Goal: Transaction & Acquisition: Download file/media

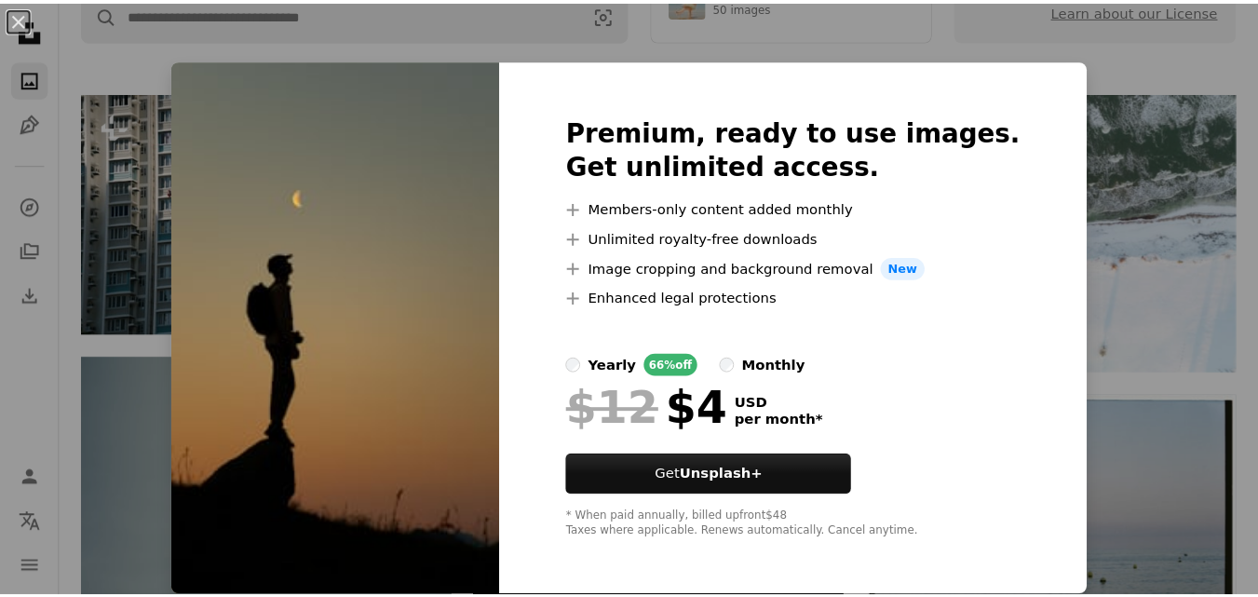
scroll to position [405, 0]
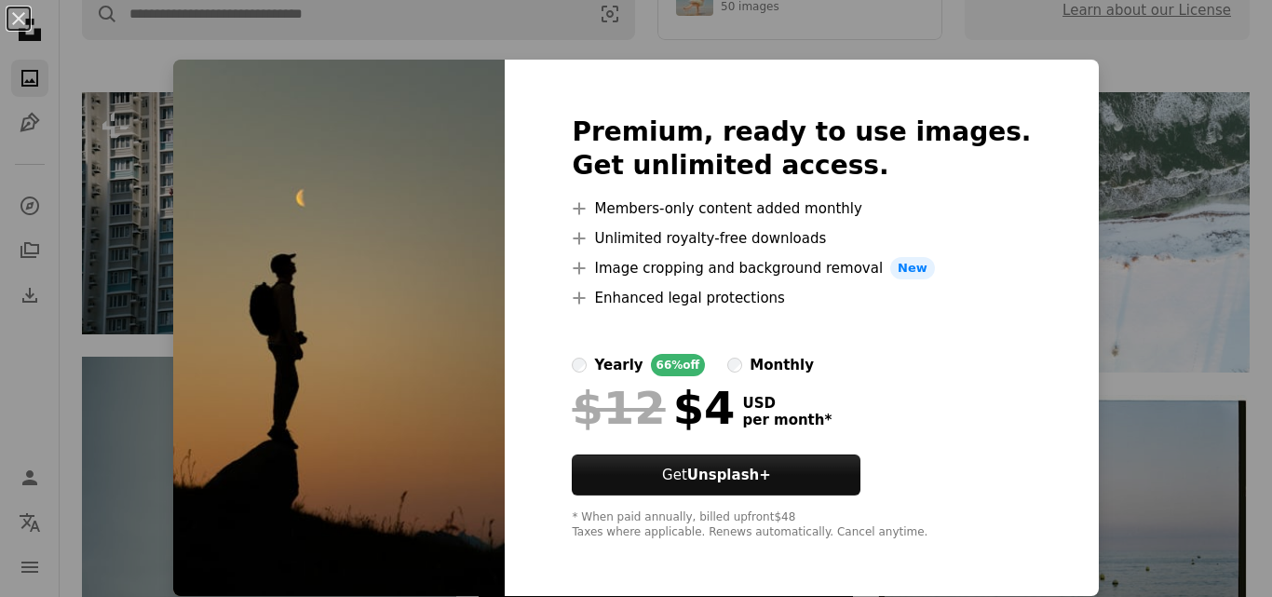
click at [1047, 132] on div "An X shape Premium, ready to use images. Get unlimited access. A plus sign Memb…" at bounding box center [636, 298] width 1272 height 597
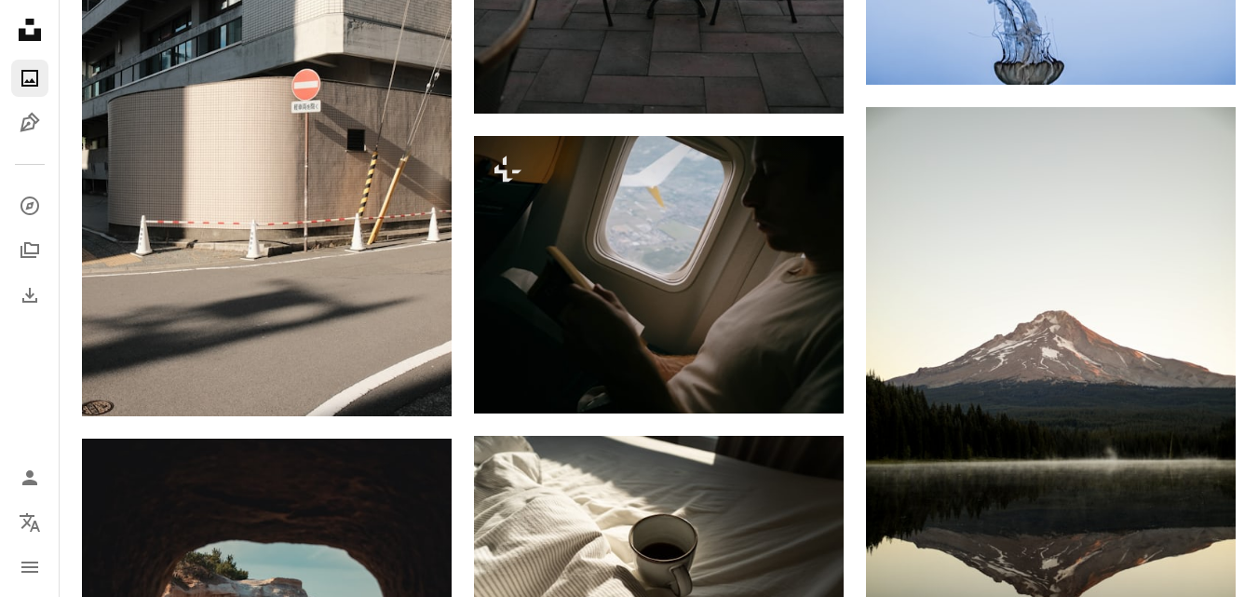
scroll to position [2438, 0]
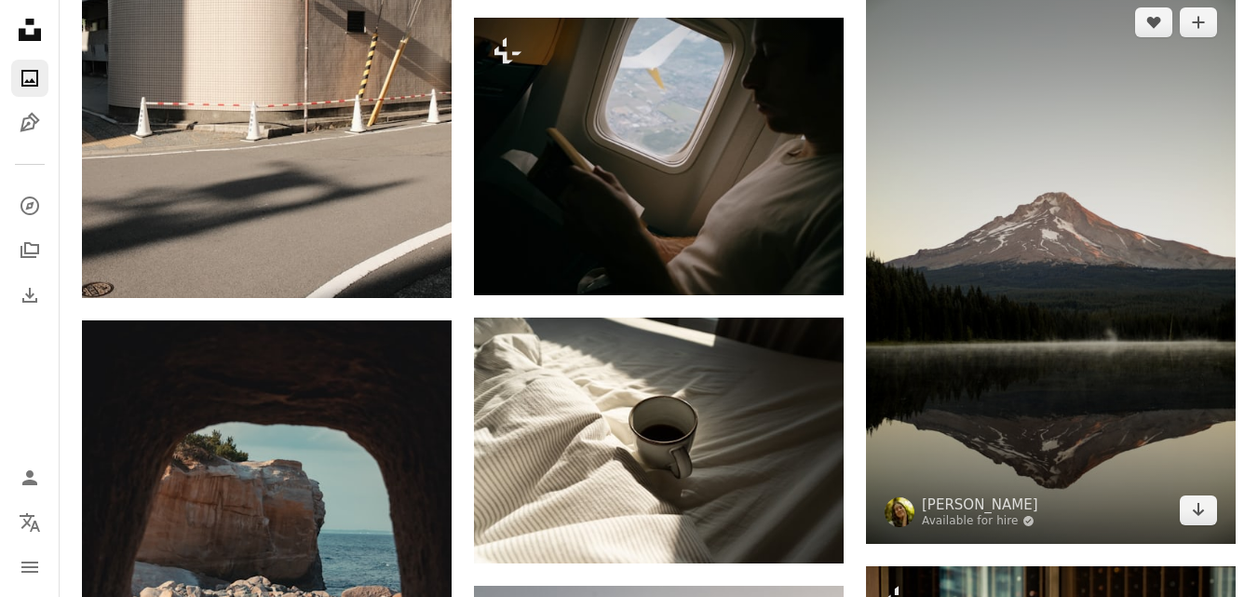
click at [1049, 394] on img at bounding box center [1051, 266] width 370 height 555
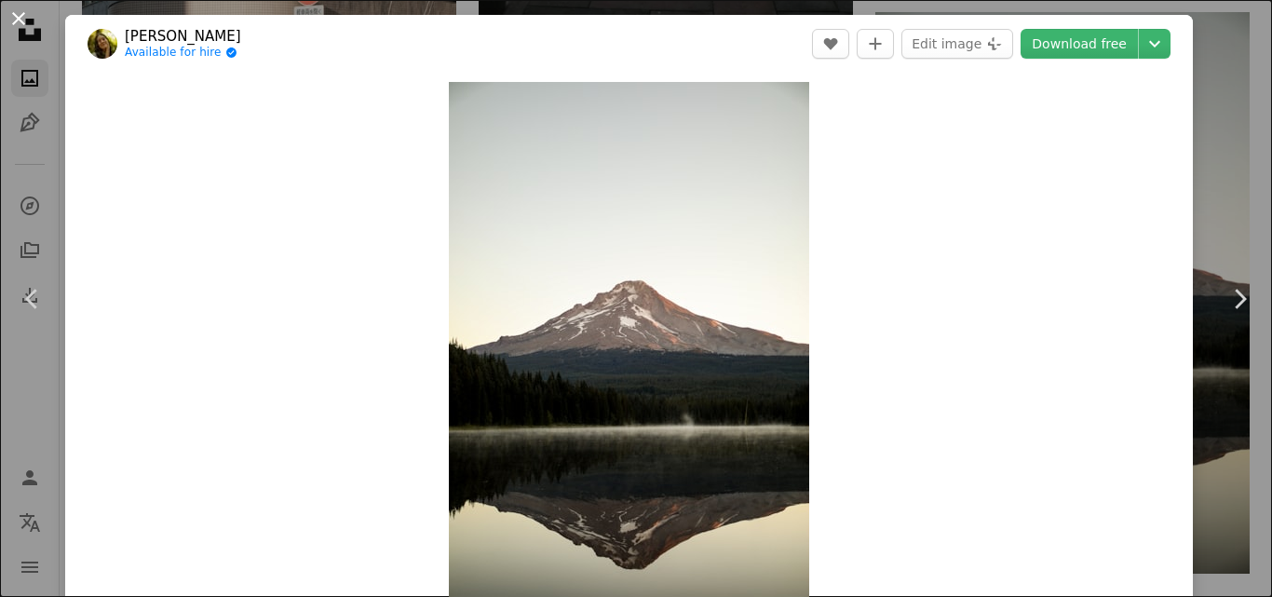
click at [17, 15] on button "An X shape" at bounding box center [18, 18] width 22 height 22
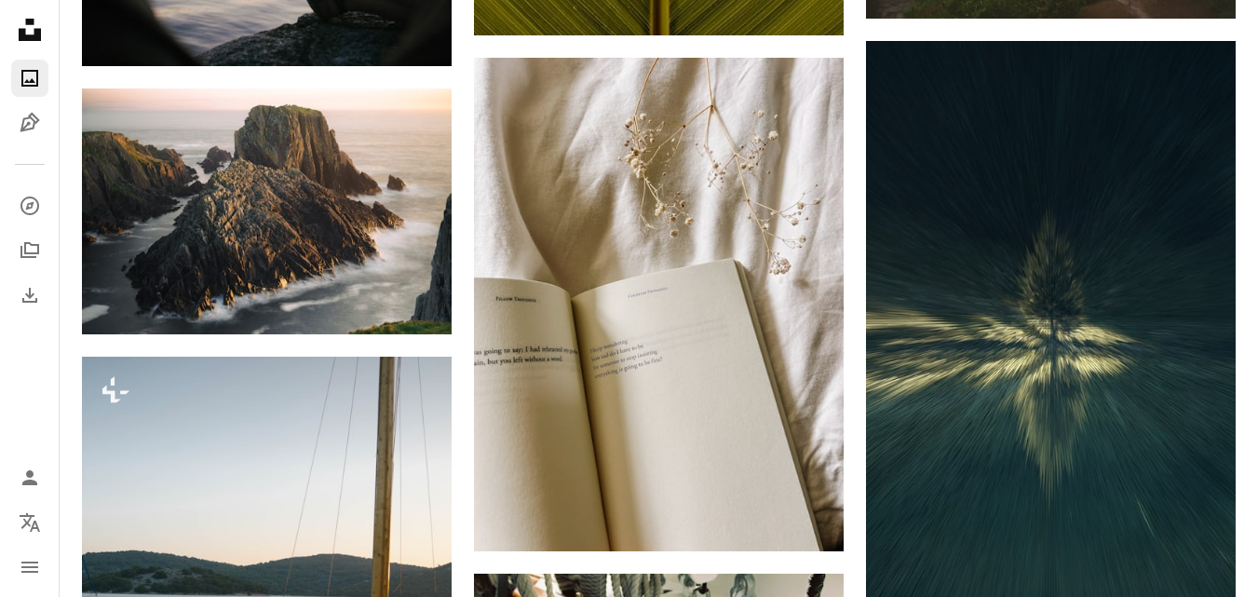
scroll to position [4107, 0]
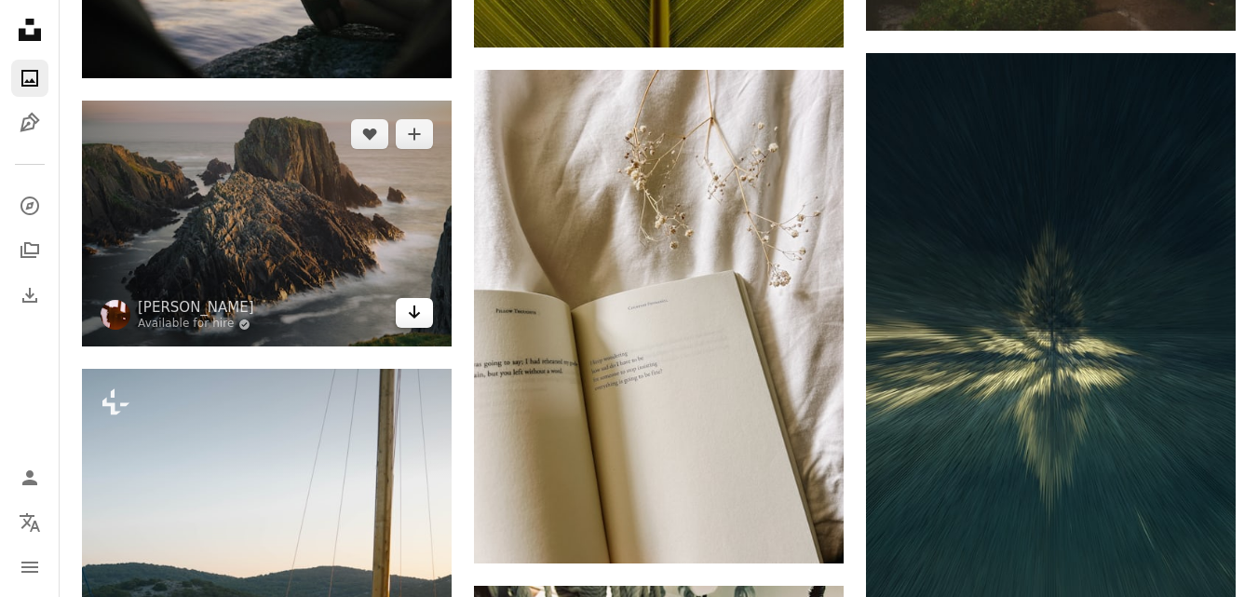
click at [413, 304] on icon "Arrow pointing down" at bounding box center [414, 312] width 15 height 22
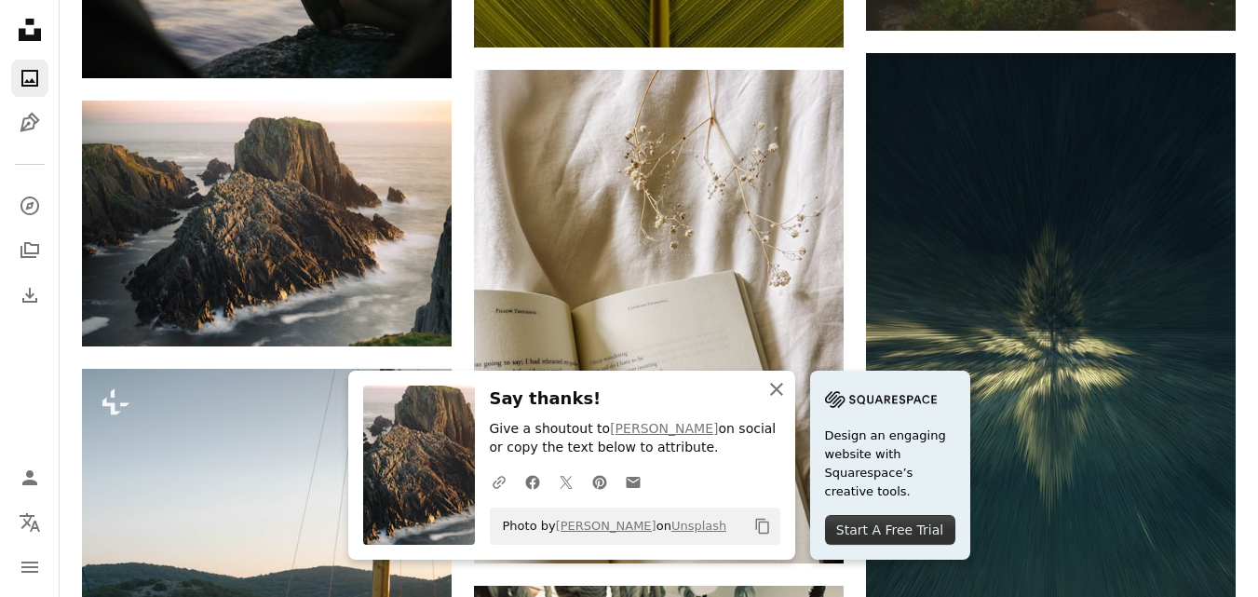
click at [776, 390] on icon "button" at bounding box center [776, 389] width 13 height 13
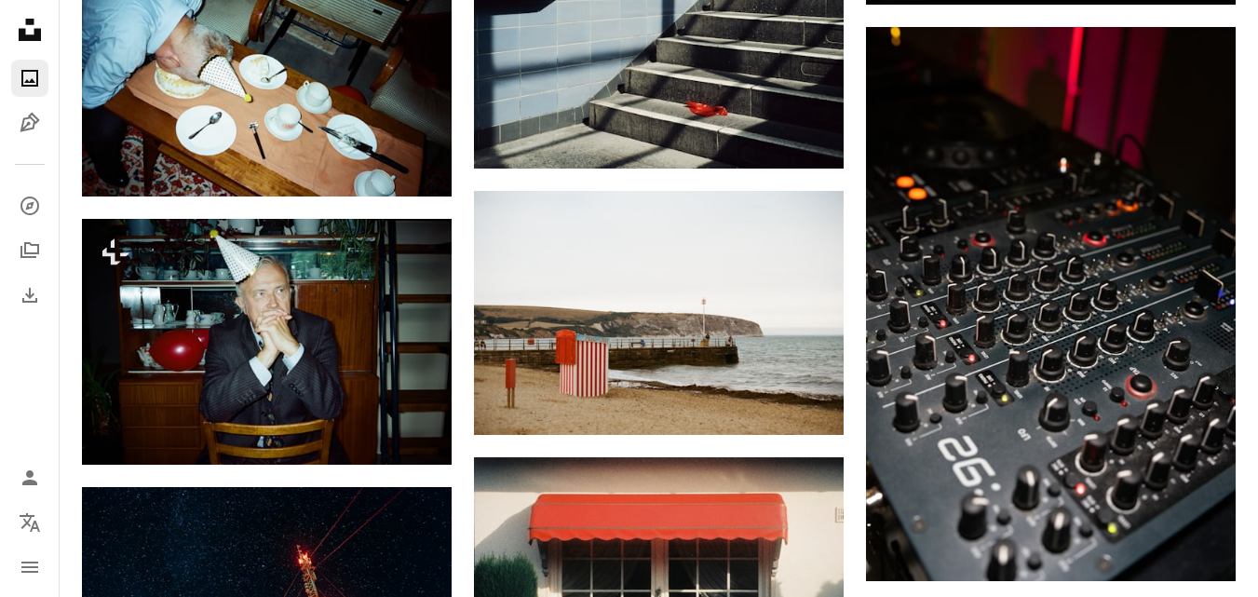
scroll to position [11459, 0]
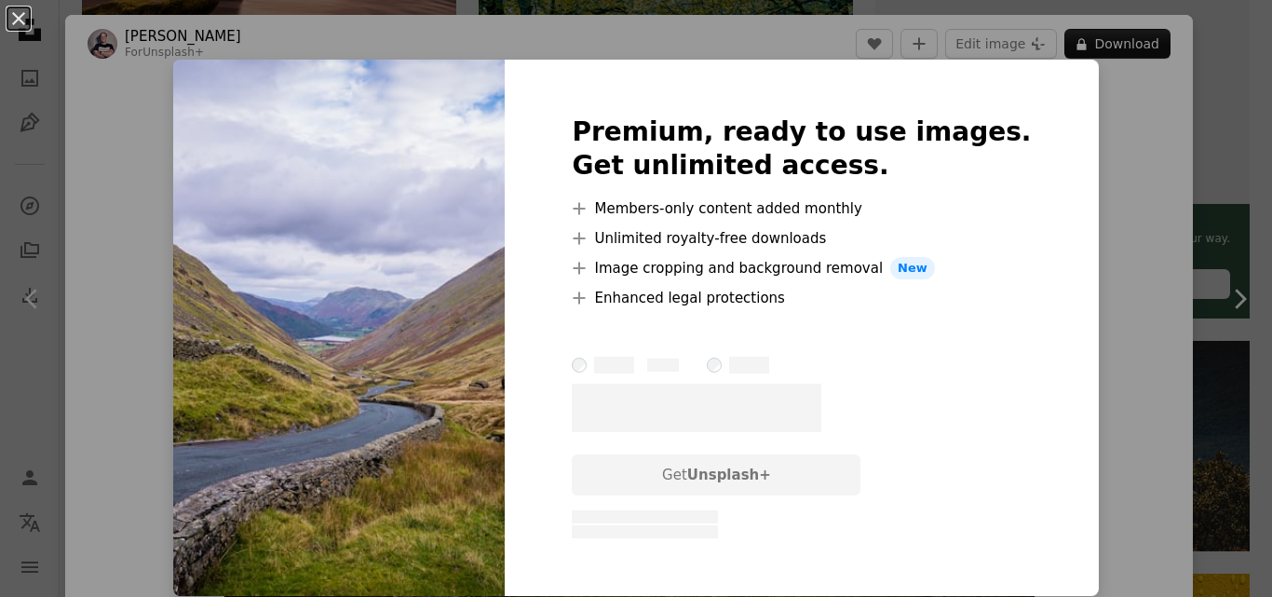
scroll to position [26, 0]
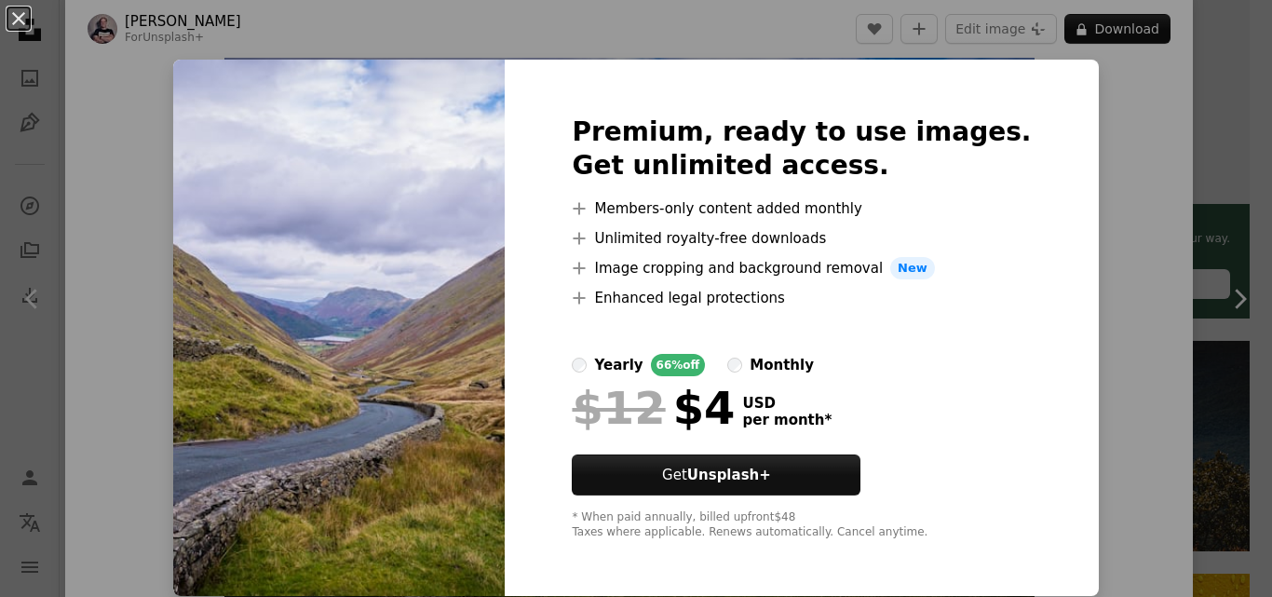
click at [1090, 197] on div "An X shape Premium, ready to use images. Get unlimited access. A plus sign Memb…" at bounding box center [636, 298] width 1272 height 597
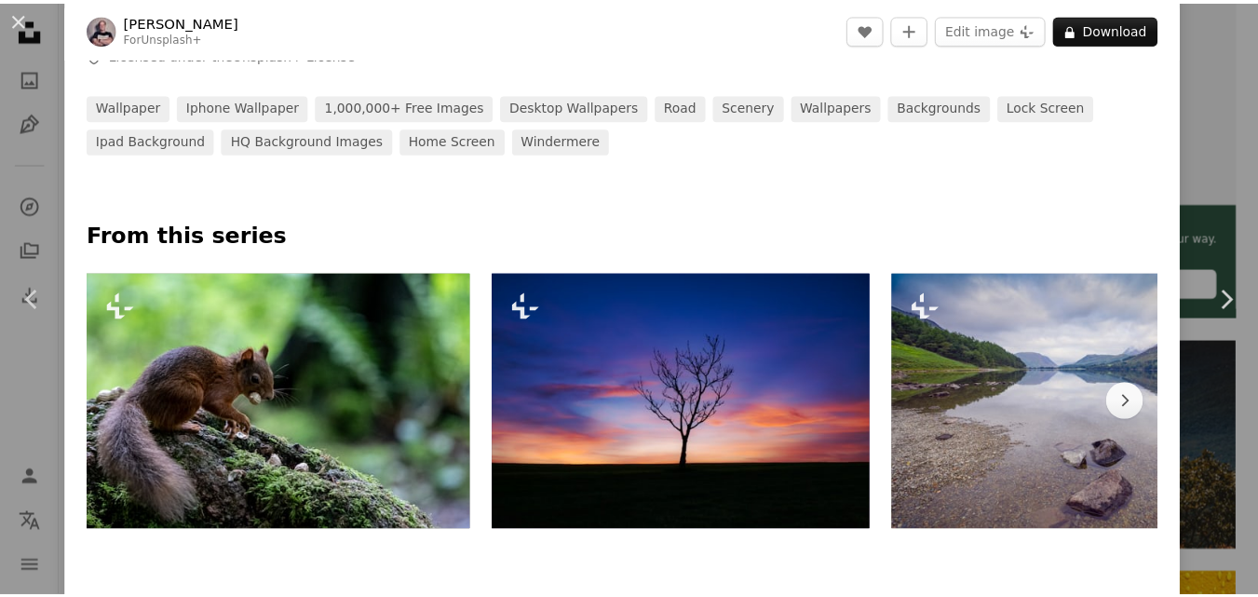
scroll to position [730, 0]
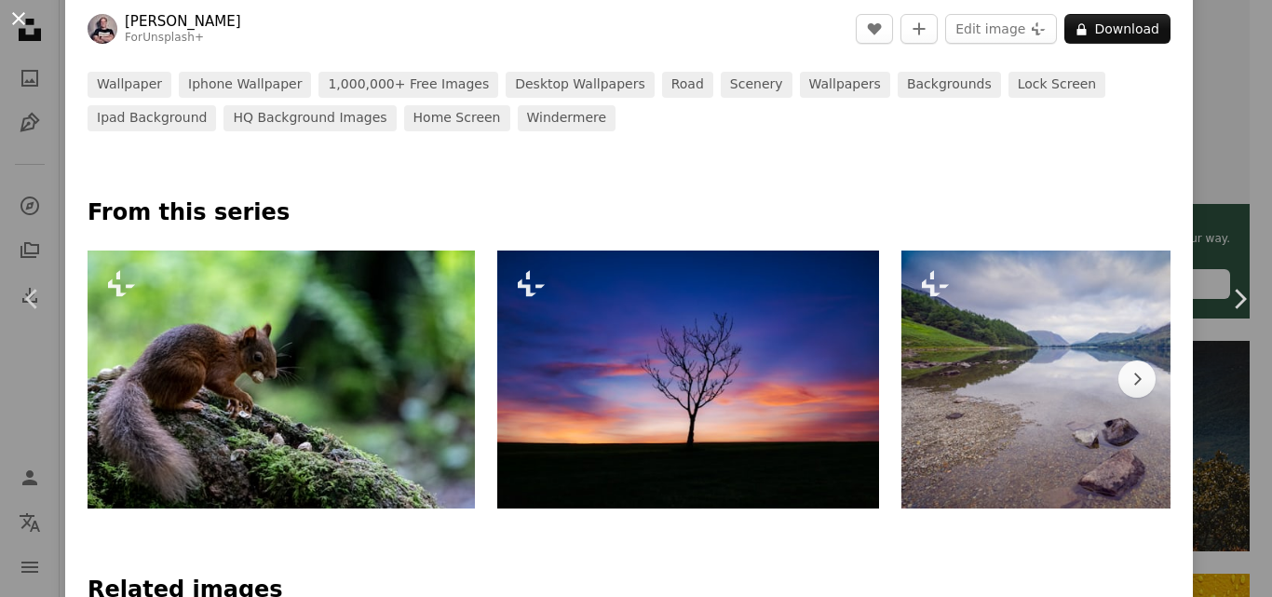
click at [19, 18] on button "An X shape" at bounding box center [18, 18] width 22 height 22
